Goal: Task Accomplishment & Management: Manage account settings

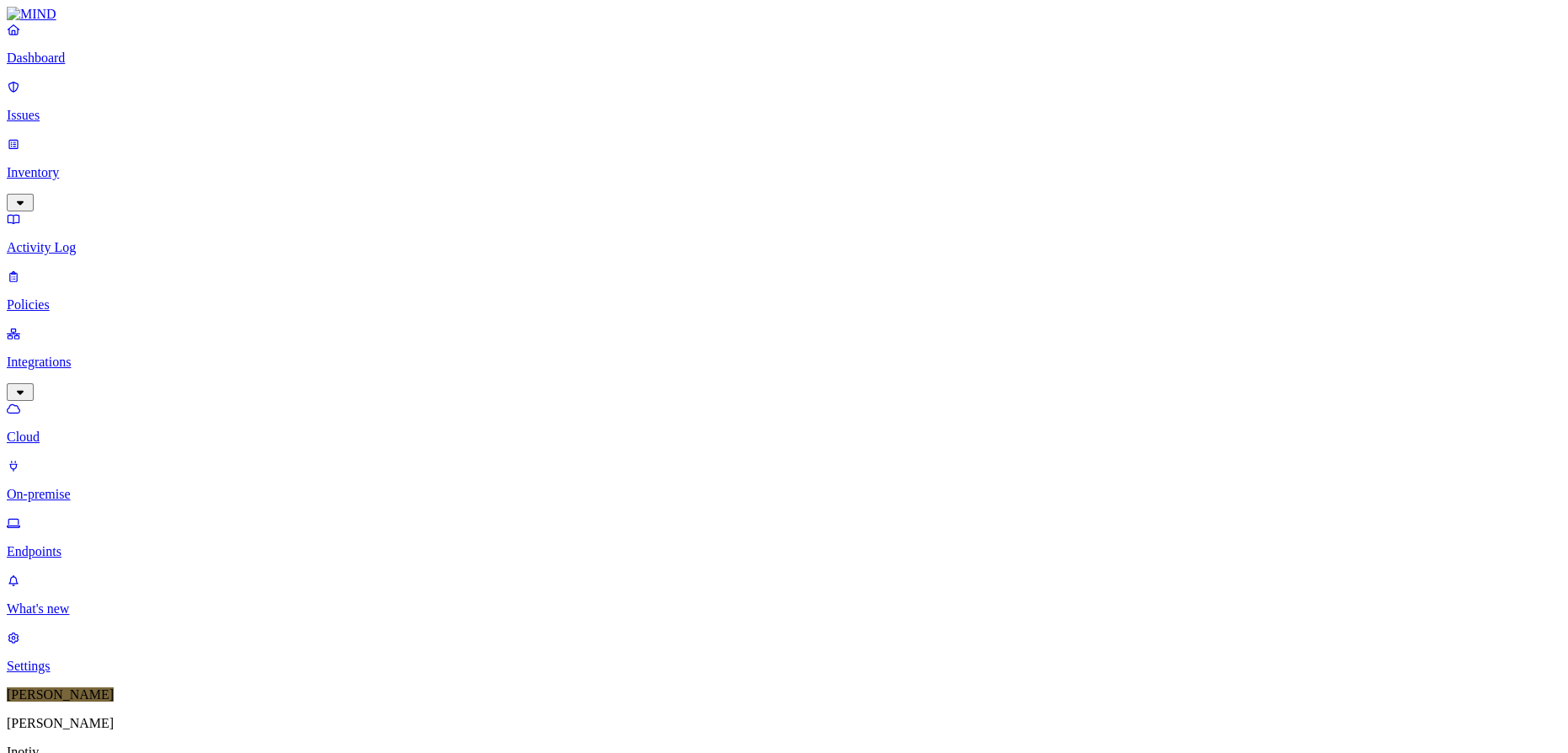
click at [74, 673] on p "Settings" at bounding box center [784, 665] width 1554 height 15
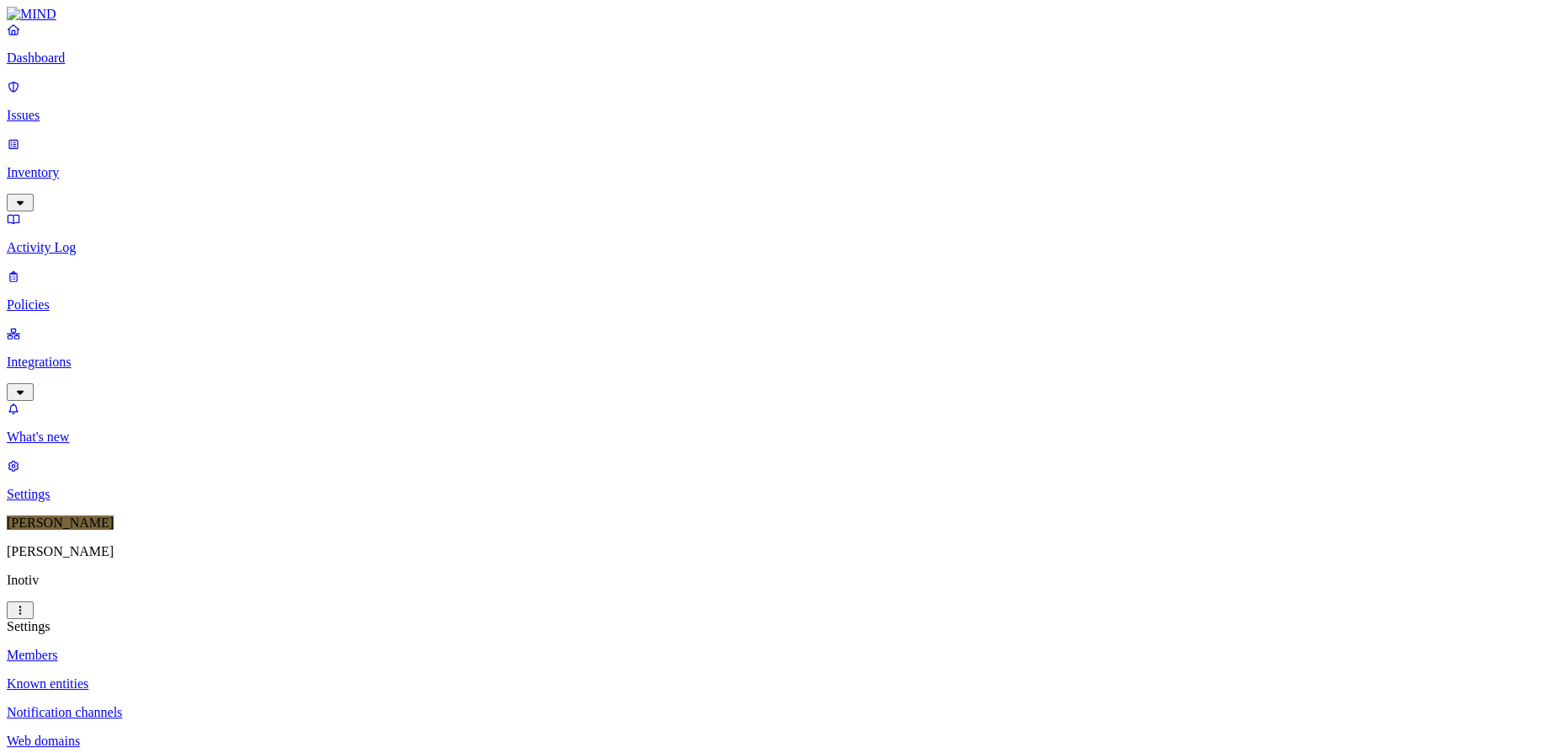
click at [280, 676] on p "Known entities" at bounding box center [784, 683] width 1554 height 15
click at [274, 704] on p "Notification channels" at bounding box center [784, 711] width 1554 height 15
click at [235, 733] on p "Web domains" at bounding box center [784, 740] width 1554 height 15
click at [68, 297] on p "Policies" at bounding box center [784, 304] width 1554 height 15
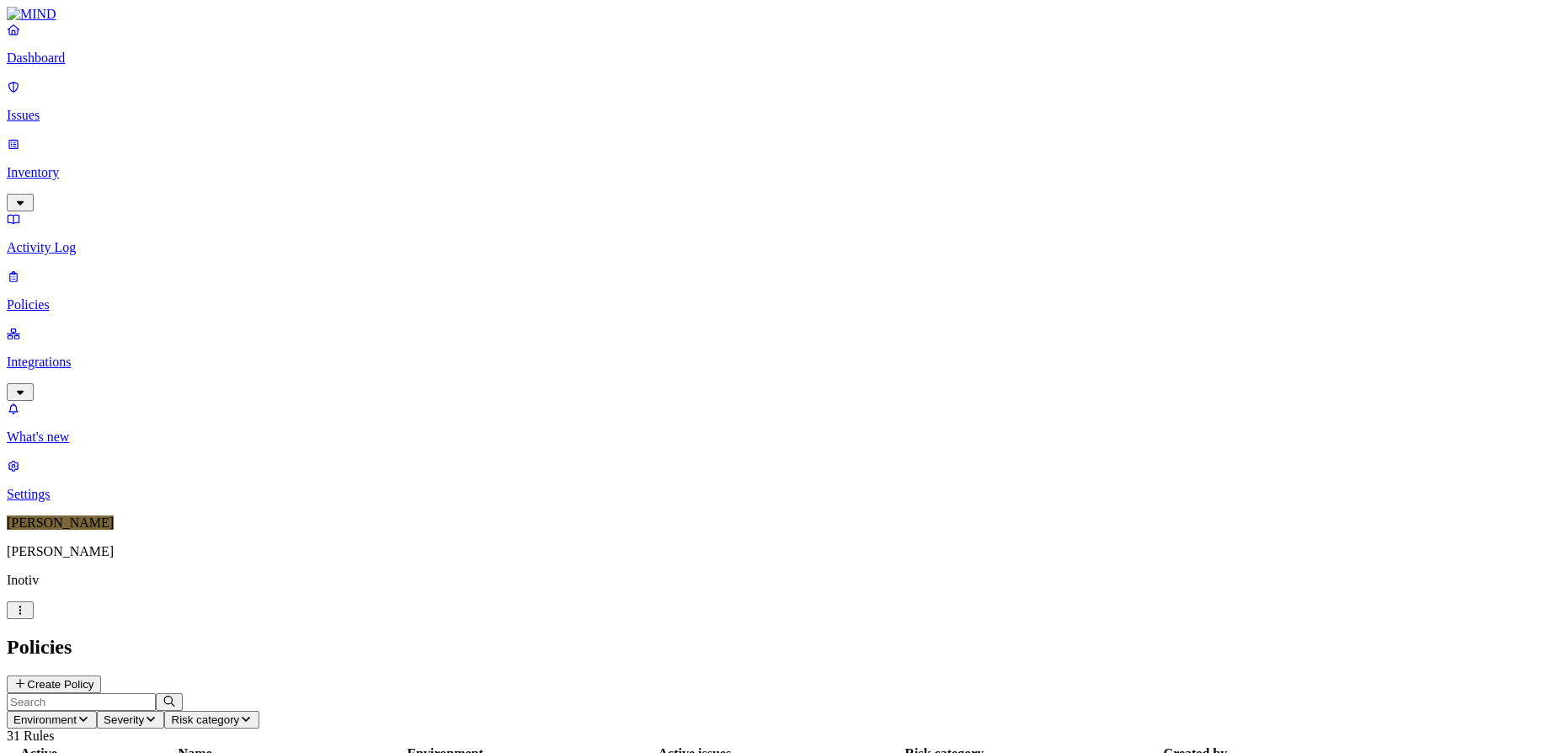
click at [63, 354] on p "Integrations" at bounding box center [784, 361] width 1554 height 15
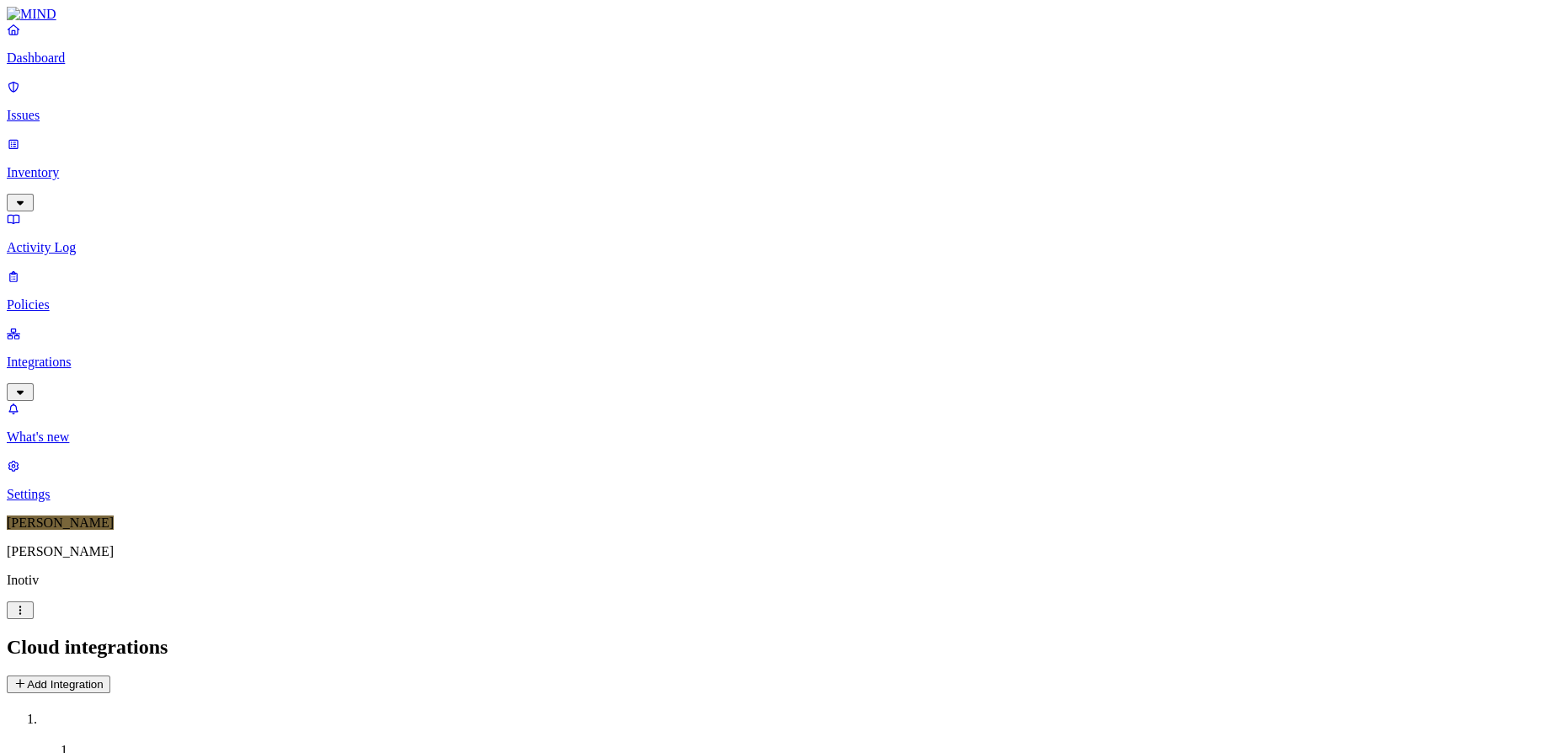
click at [27, 386] on icon "button" at bounding box center [21, 392] width 14 height 11
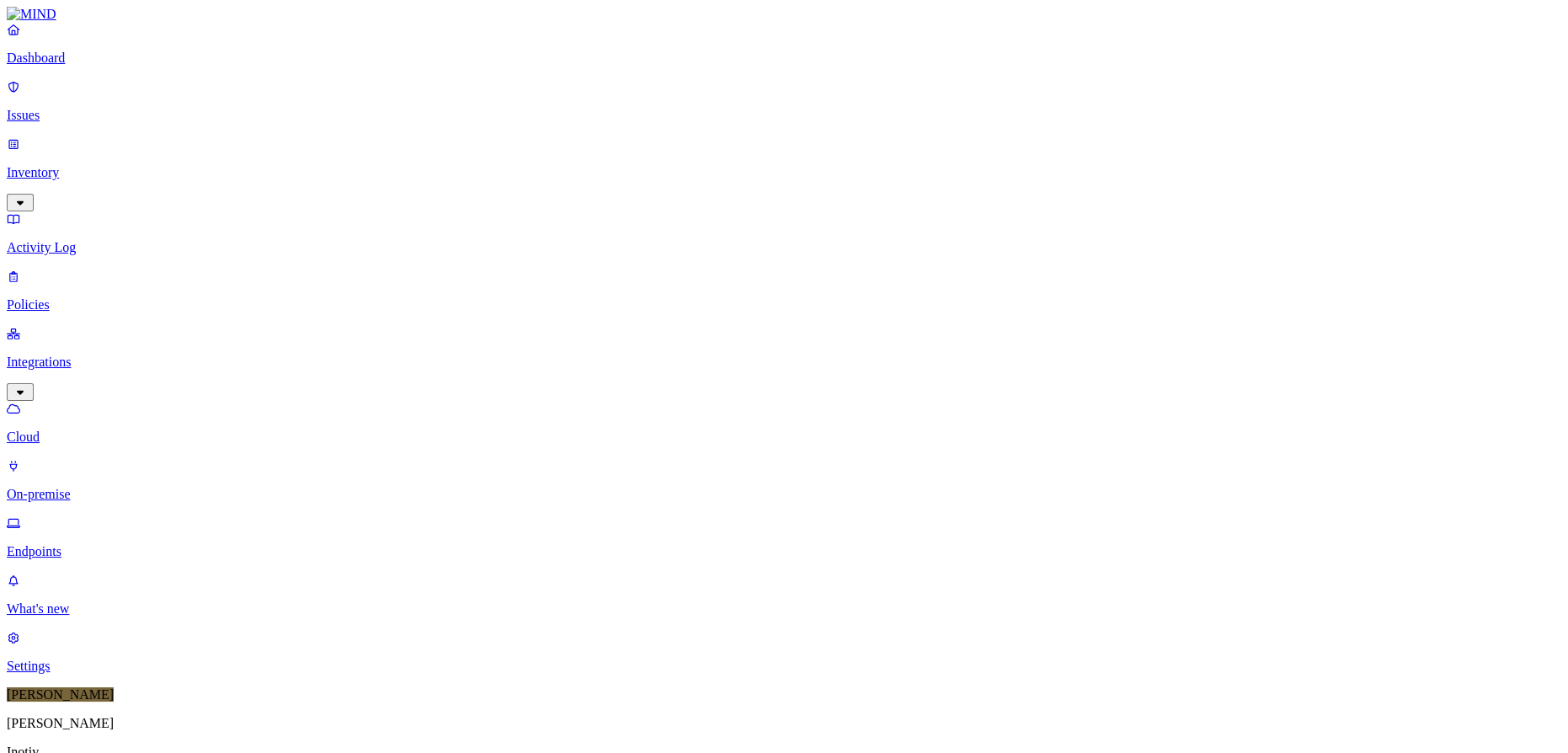
click at [103, 544] on p "Endpoints" at bounding box center [784, 551] width 1554 height 15
click at [91, 429] on p "Cloud" at bounding box center [784, 436] width 1554 height 15
click at [89, 544] on p "Endpoints" at bounding box center [784, 551] width 1554 height 15
click at [494, 99] on div "Online" at bounding box center [494, 114] width 0 height 30
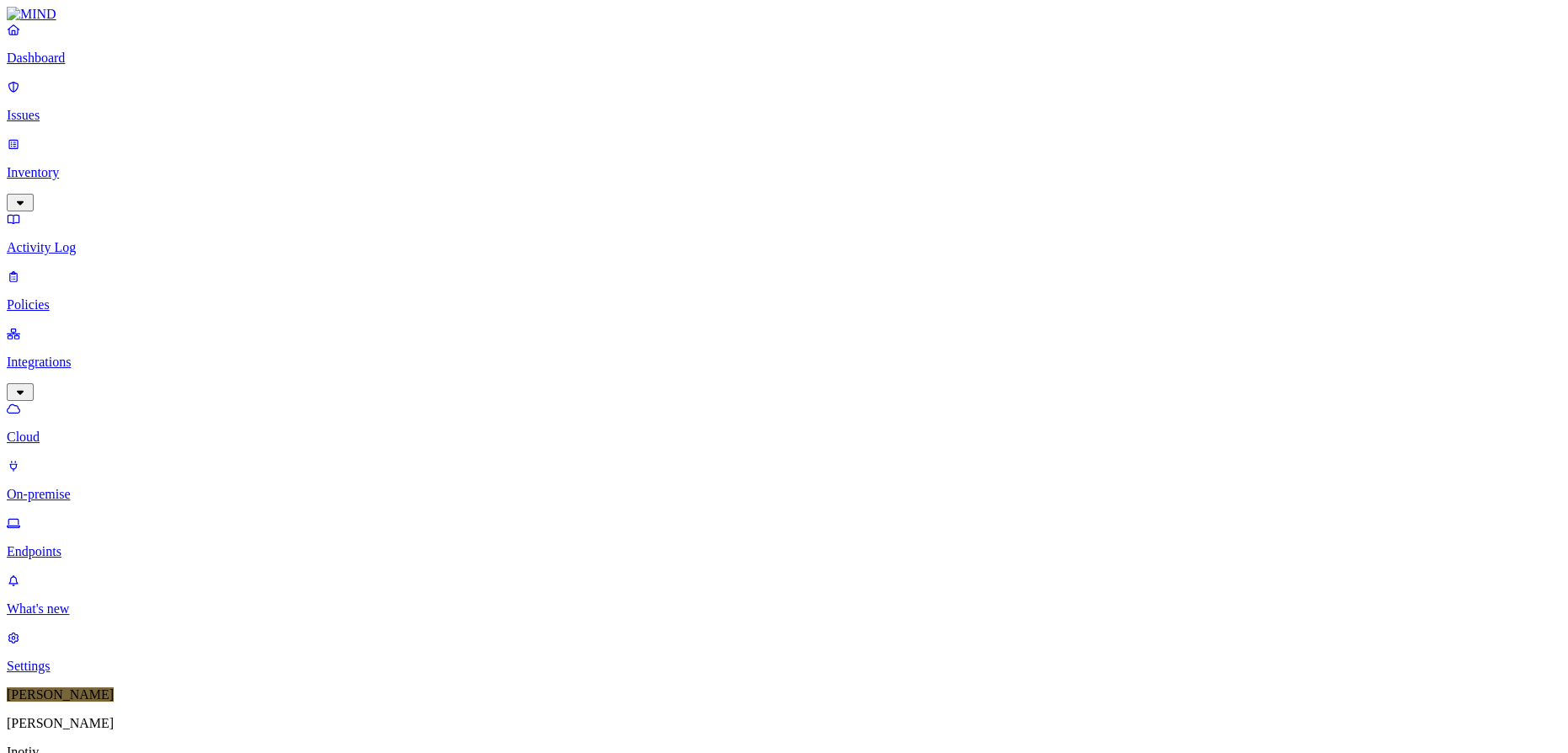
click at [494, 102] on div "Online" at bounding box center [494, 116] width 0 height 30
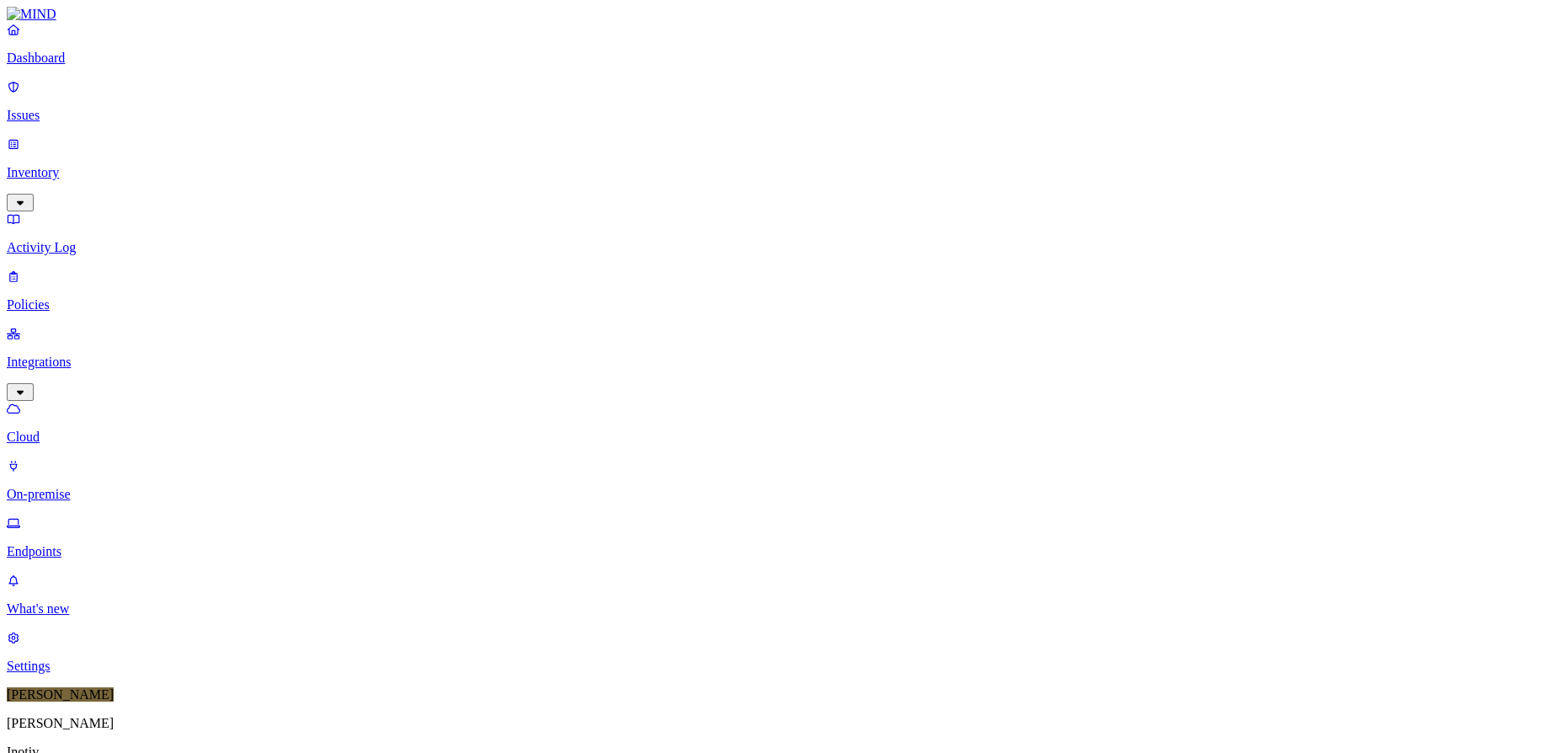
scroll to position [431, 0]
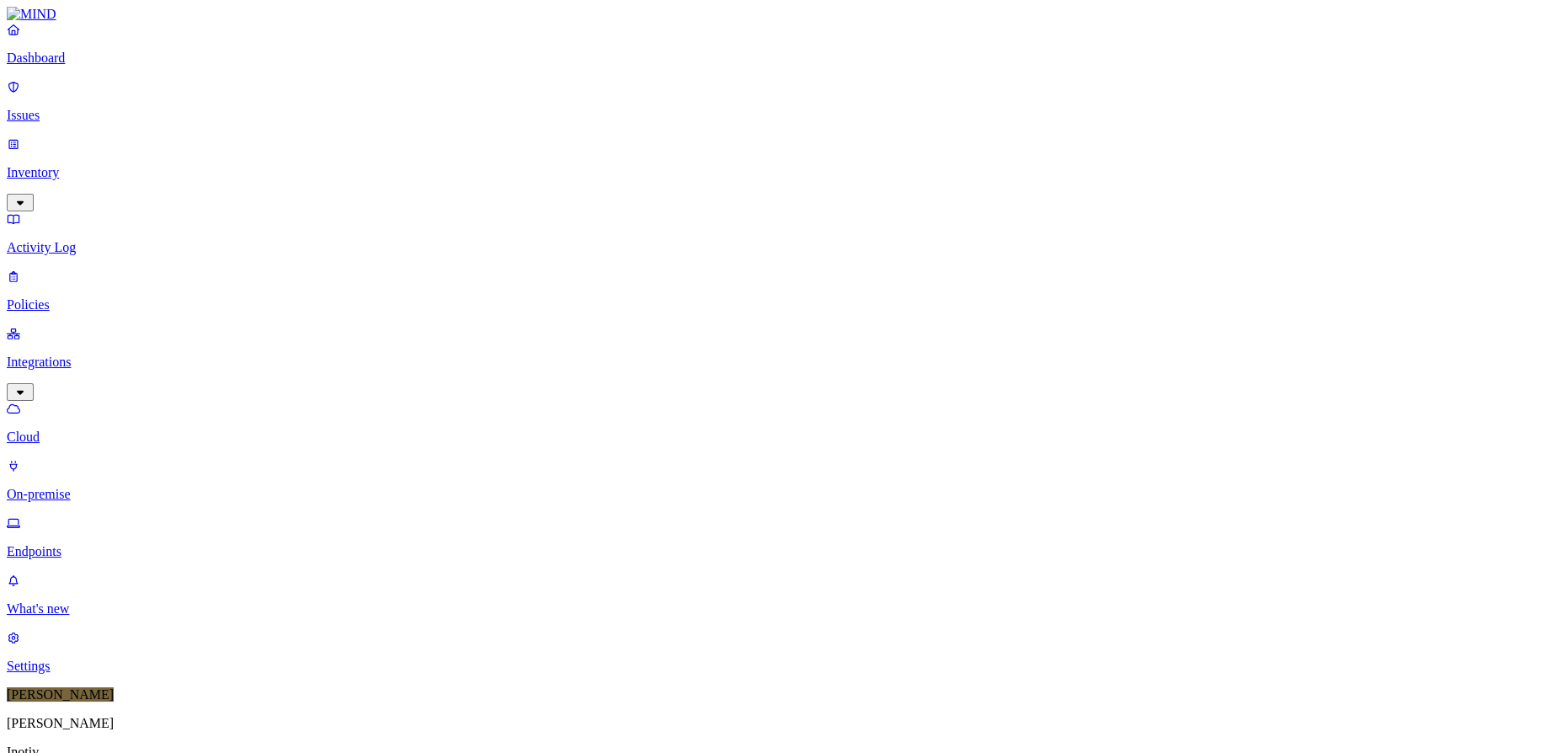
scroll to position [229, 0]
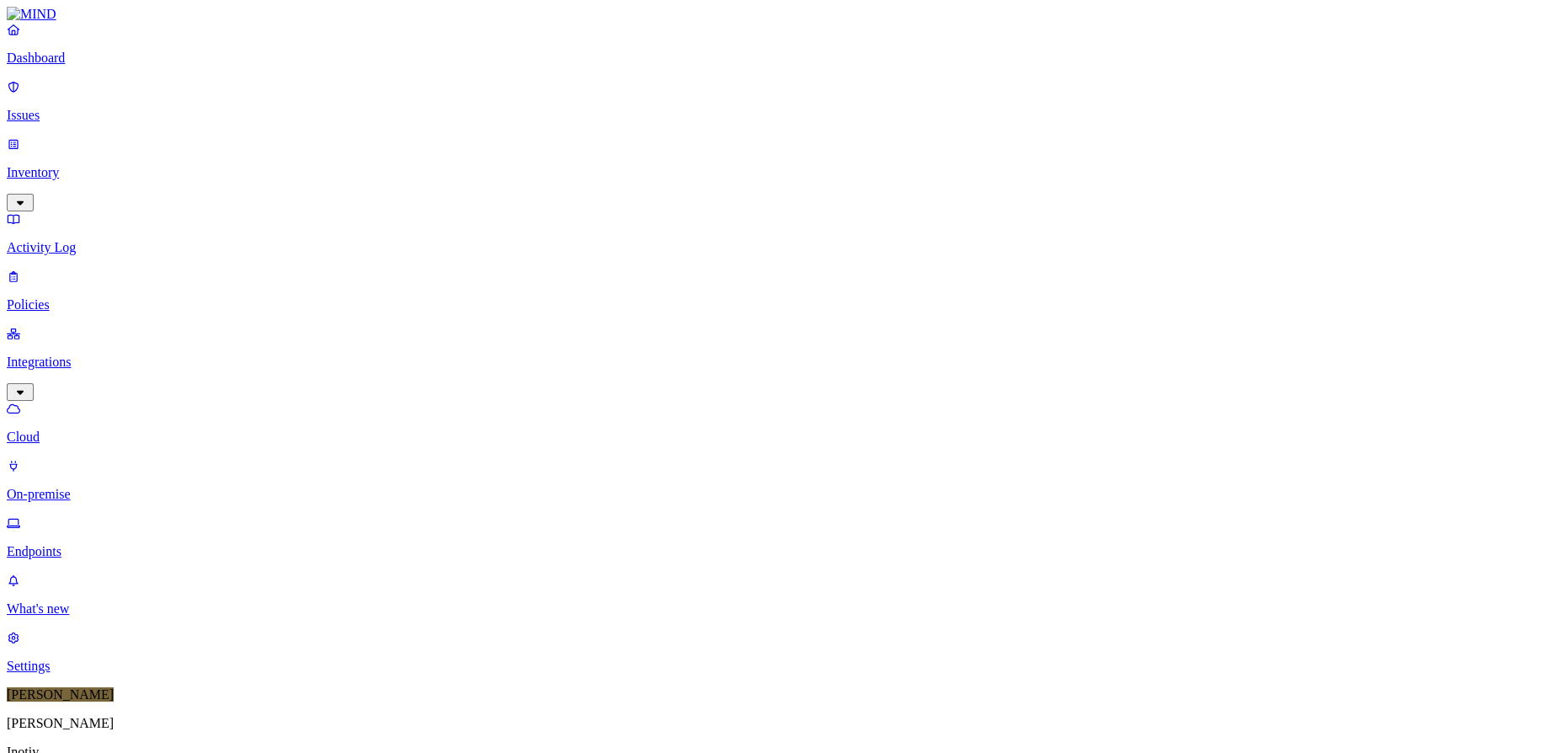
type input "1"
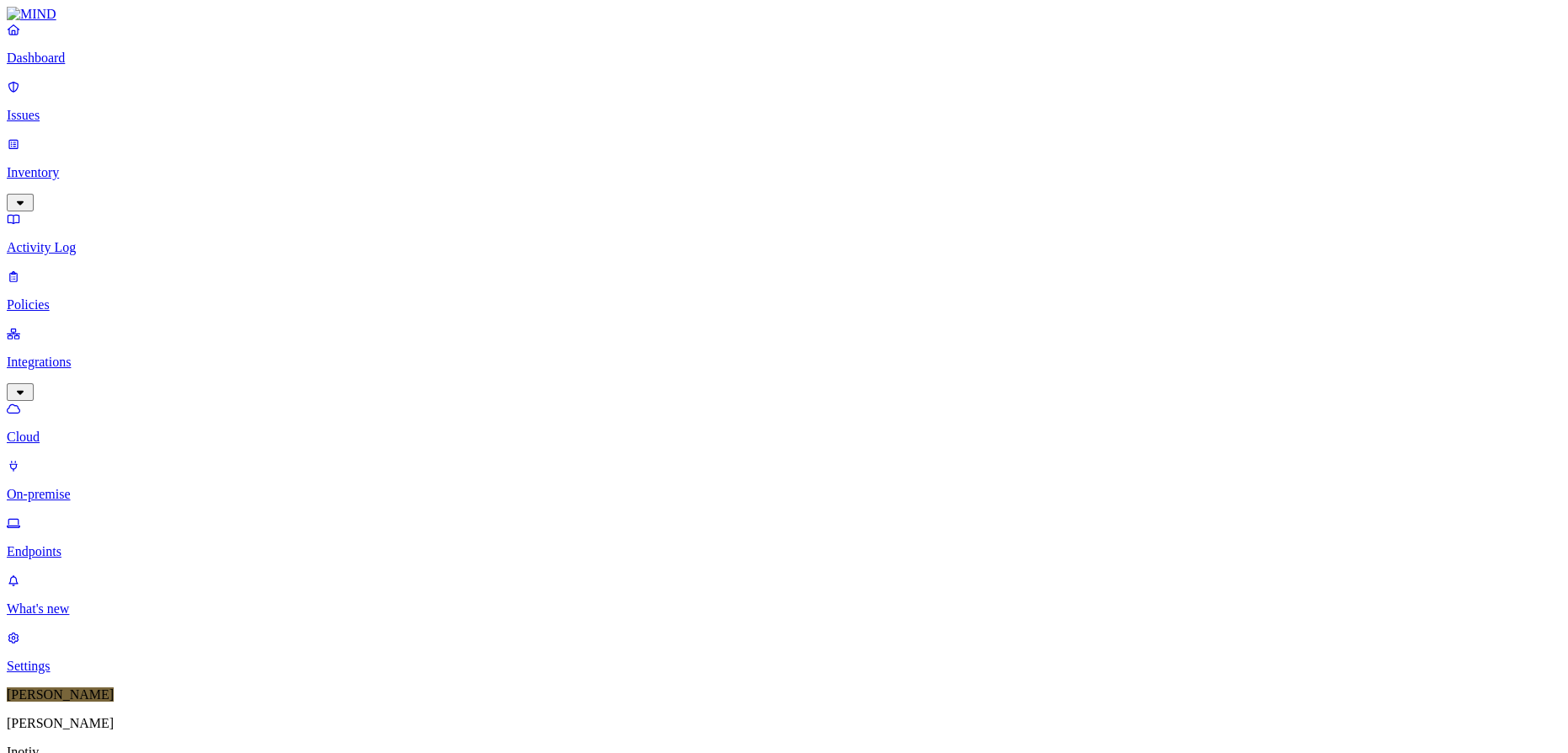
scroll to position [431, 0]
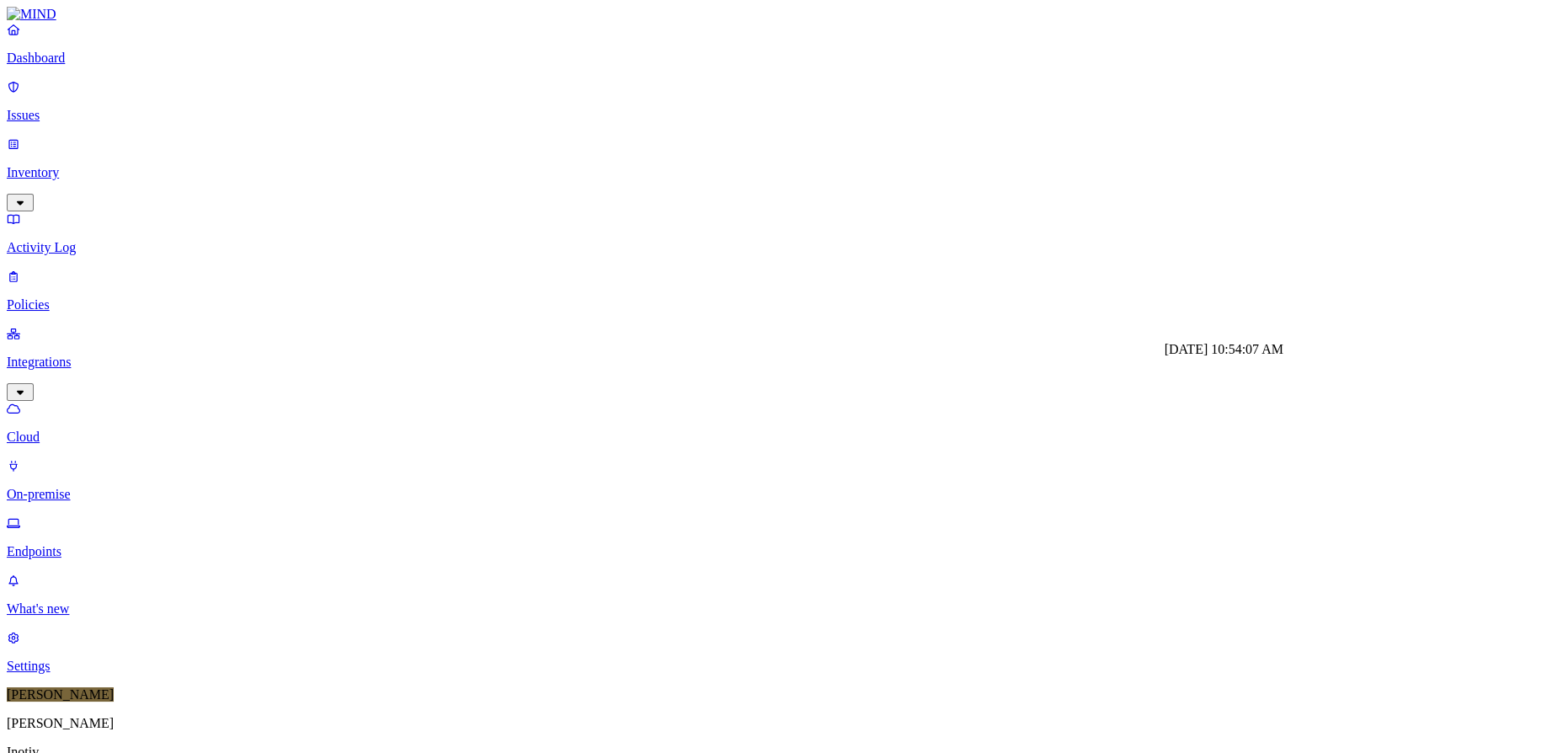
scroll to position [431, 0]
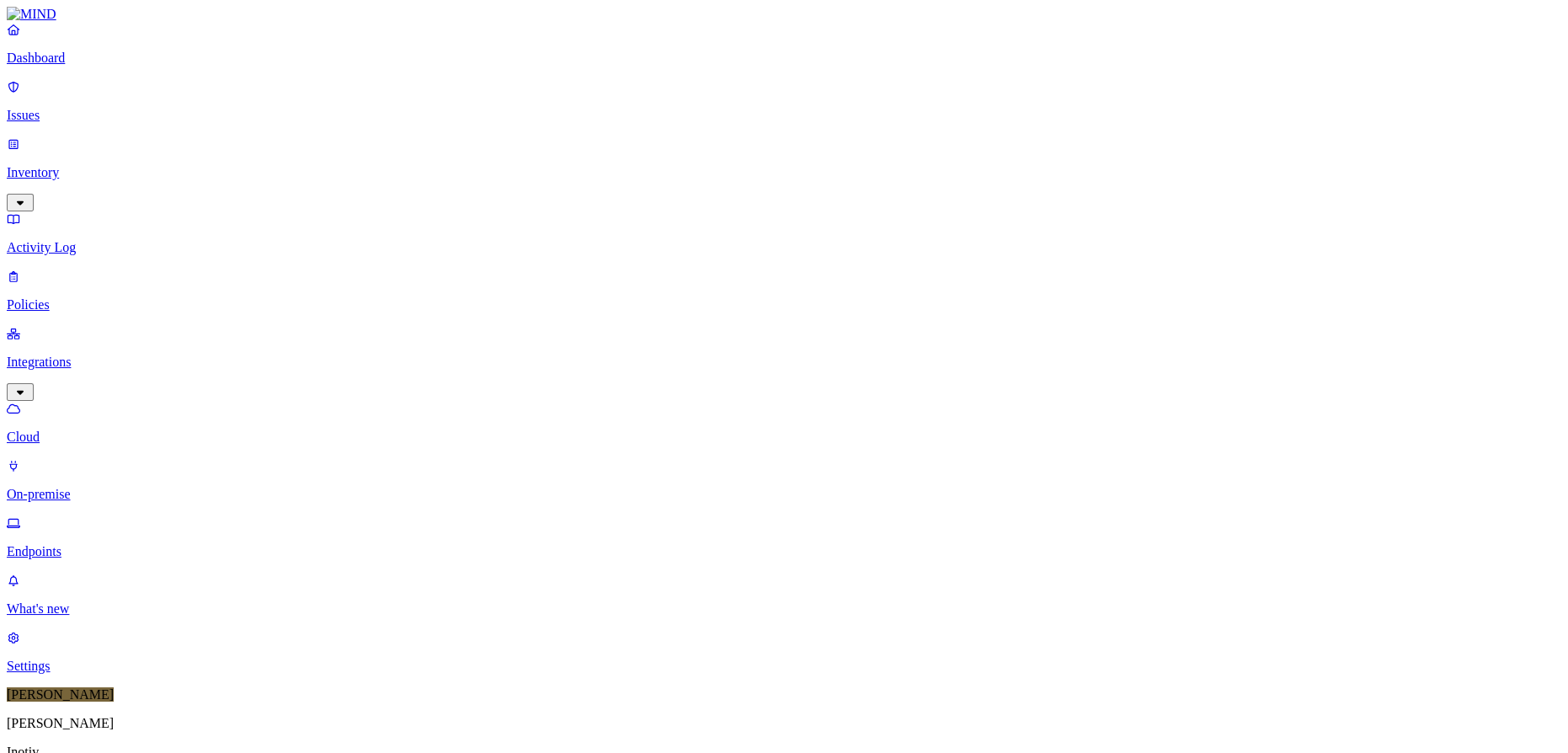
type input "us214"
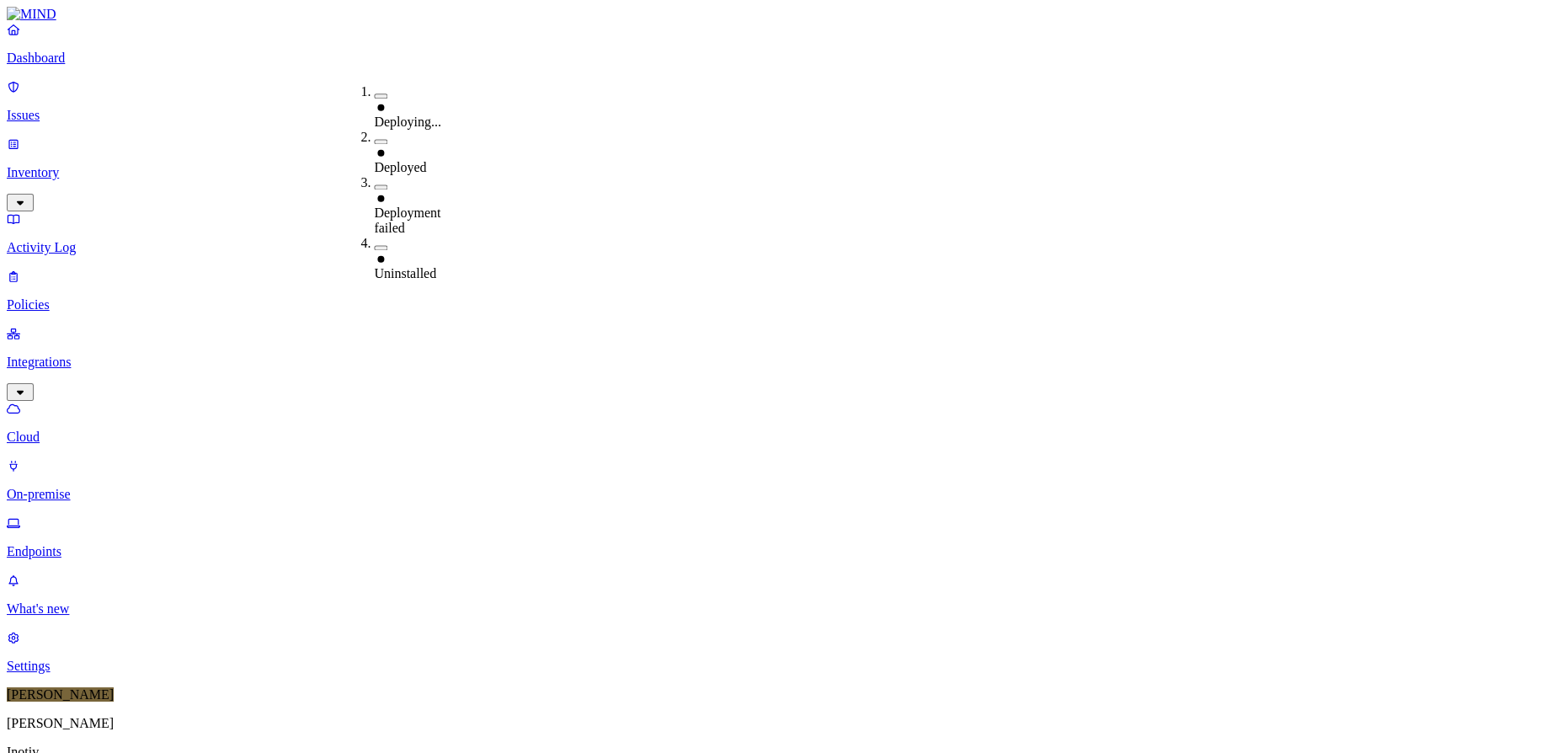
click at [494, 175] on div "Paused" at bounding box center [494, 198] width 0 height 45
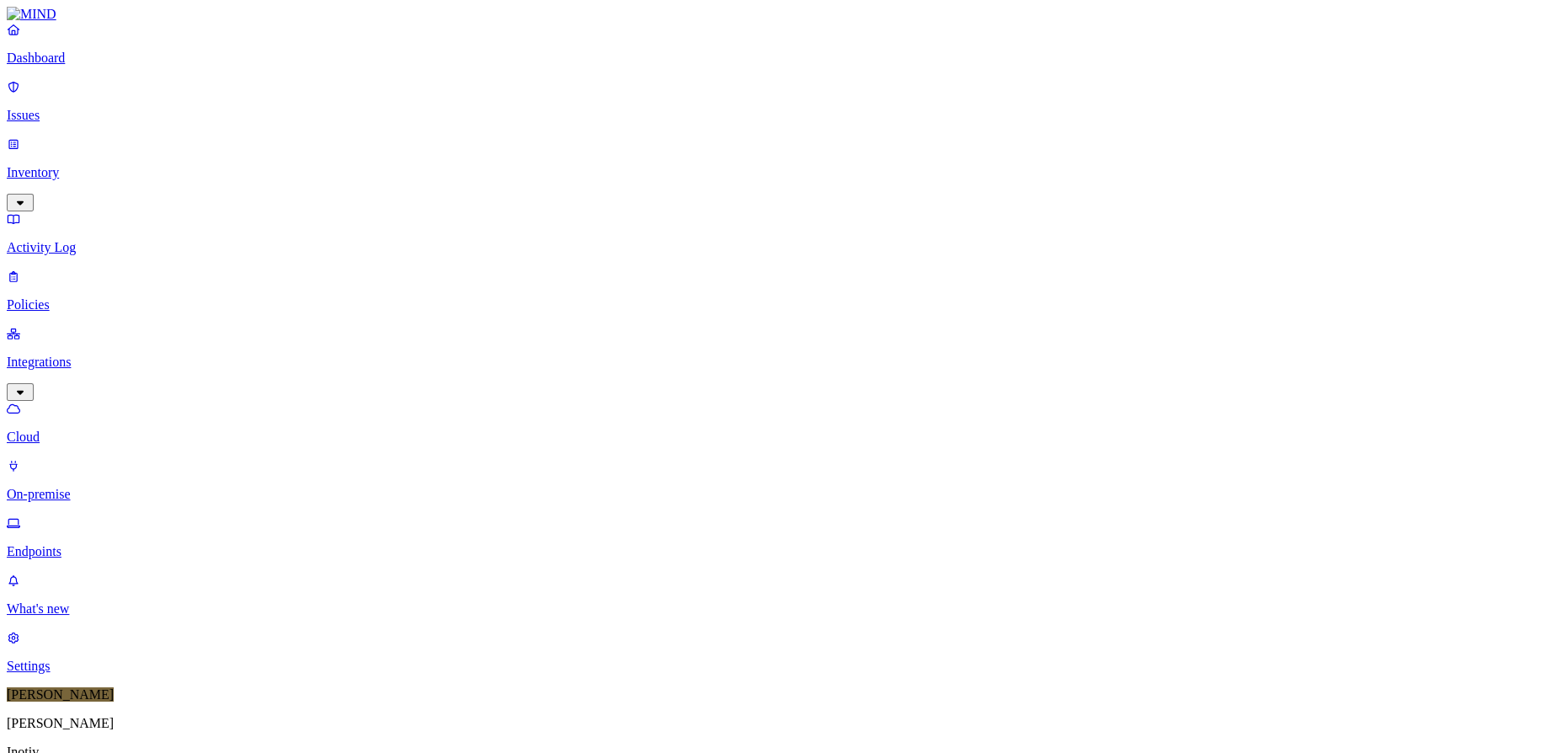
scroll to position [431, 0]
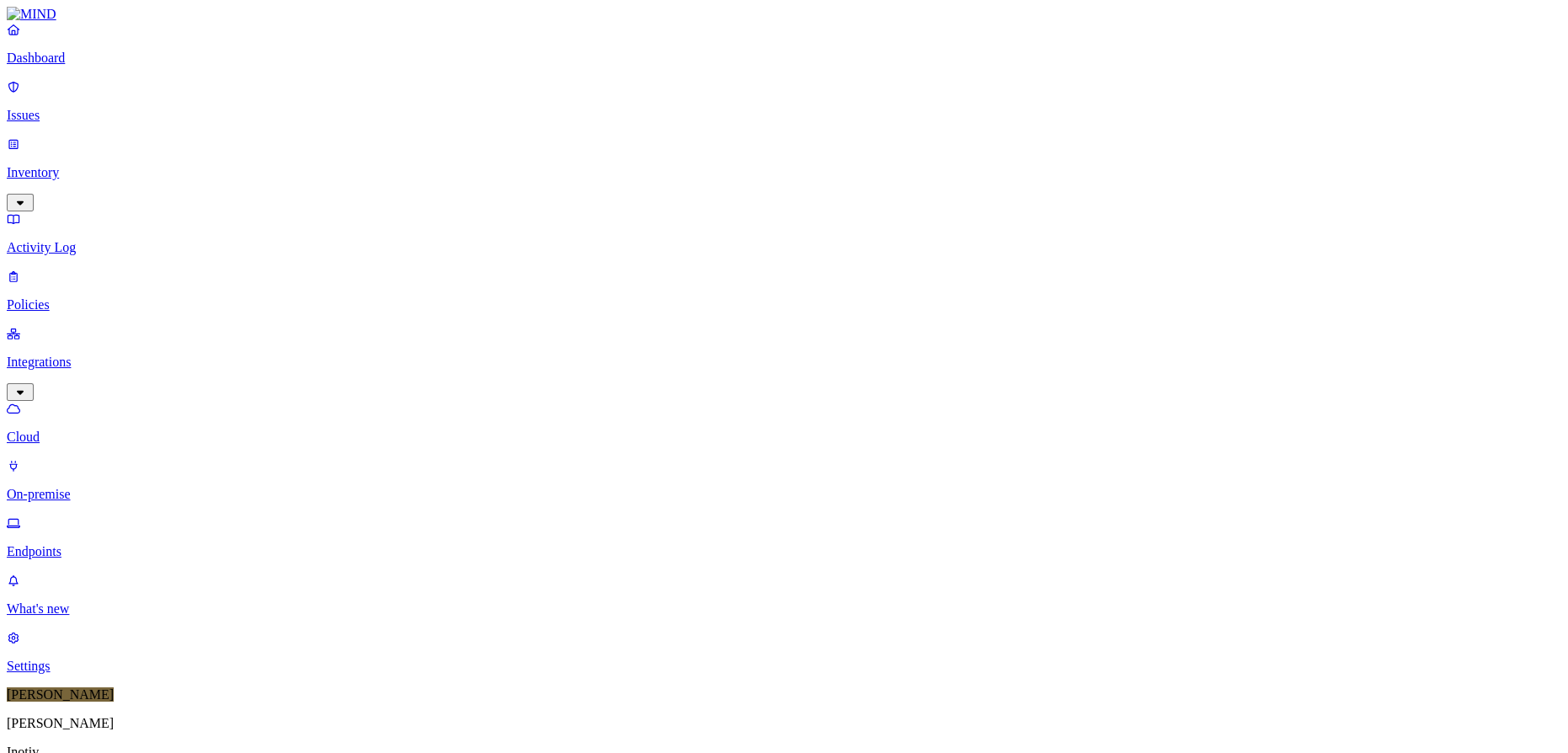
scroll to position [431, 0]
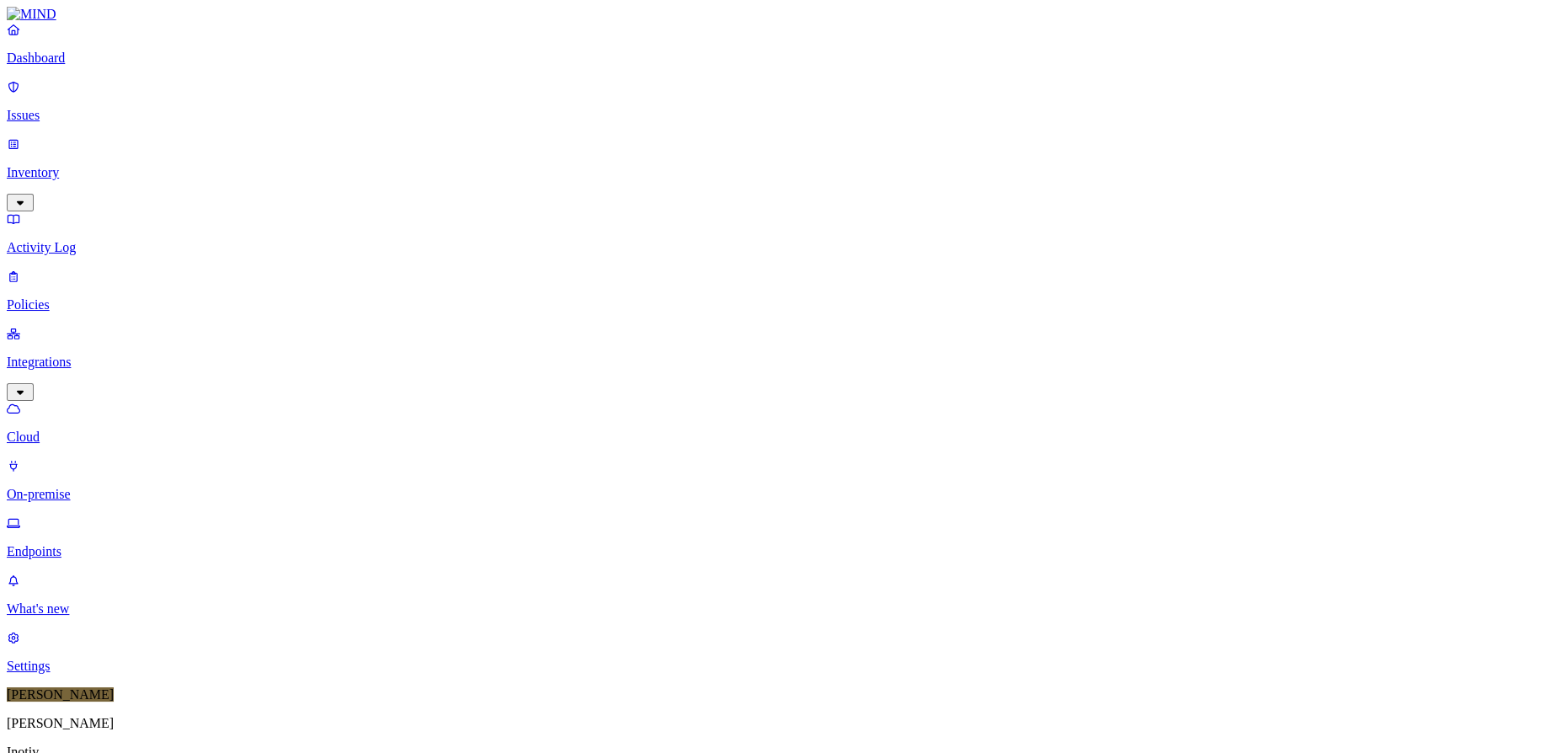
drag, startPoint x: 1057, startPoint y: 86, endPoint x: 1081, endPoint y: 17, distance: 73.1
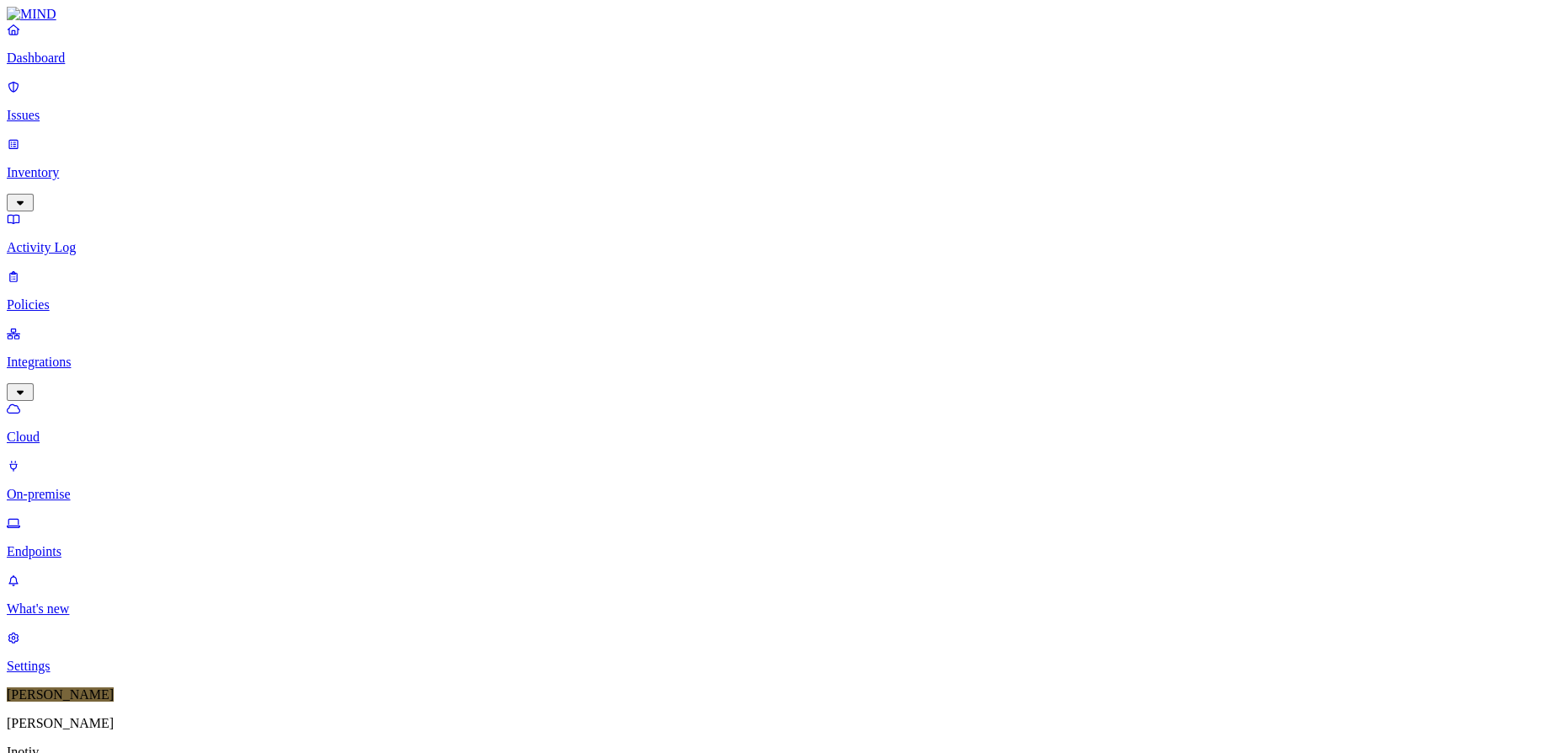
scroll to position [431, 0]
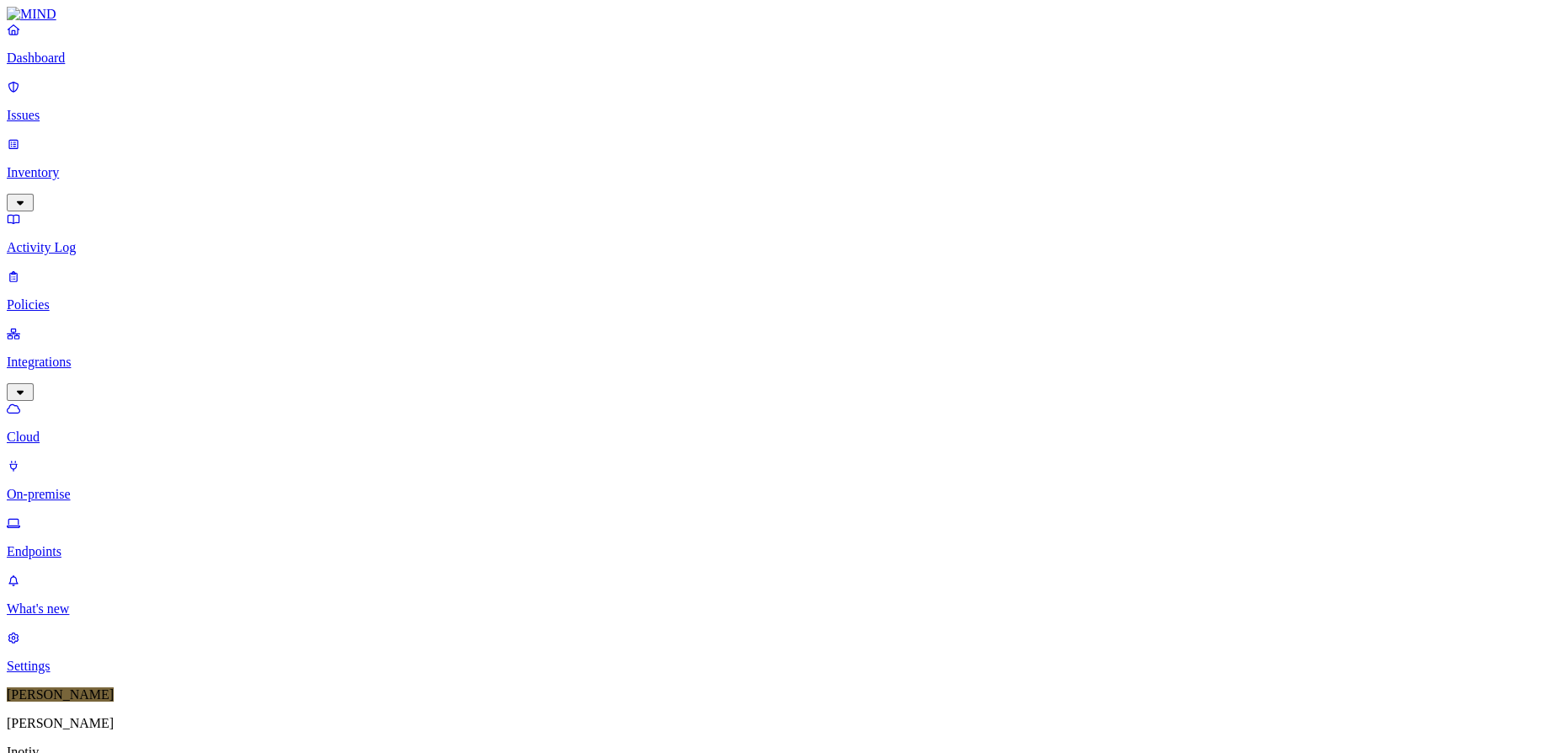
click at [494, 193] on div "Paused" at bounding box center [494, 208] width 0 height 30
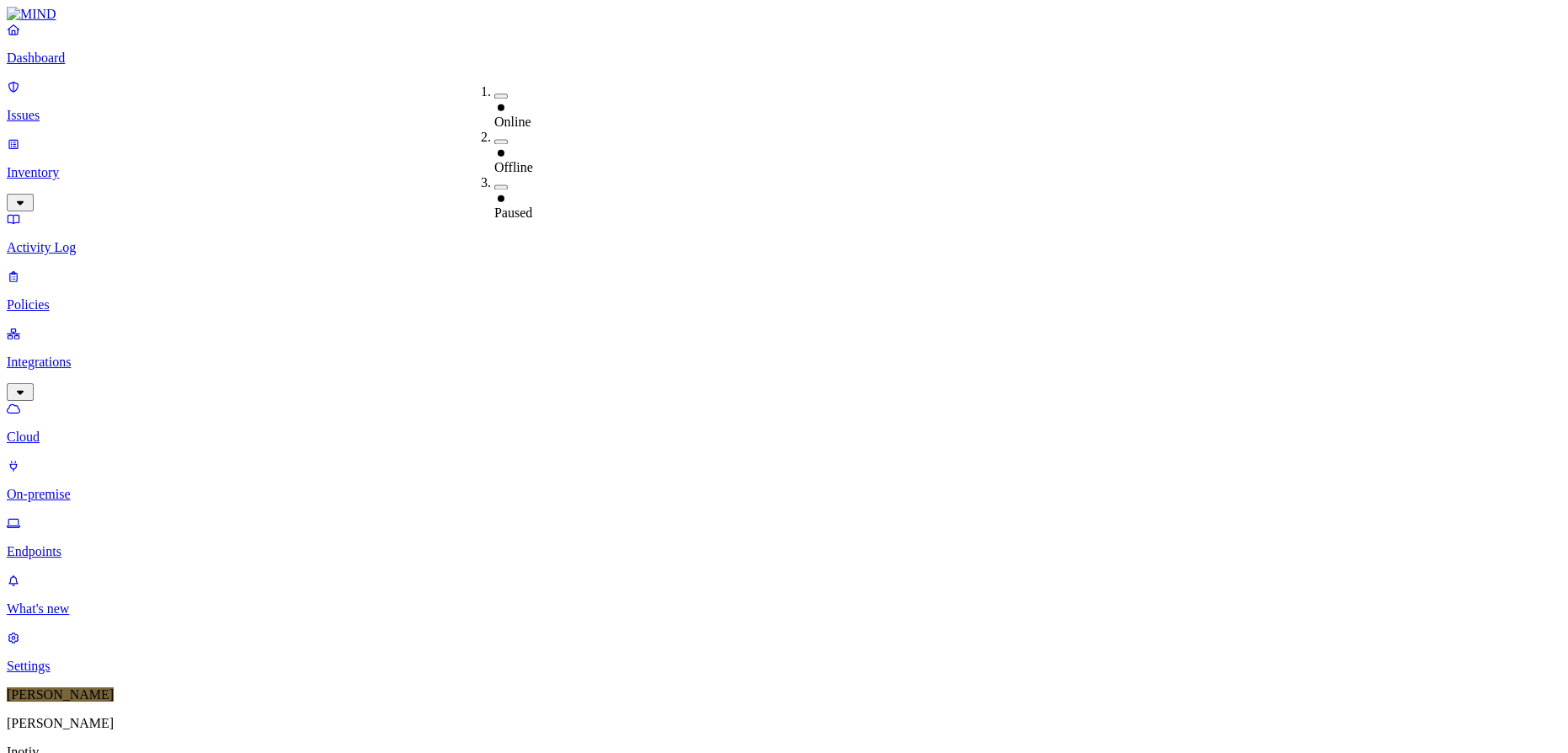
click at [494, 99] on div "Online" at bounding box center [494, 114] width 0 height 30
